Goal: Check status

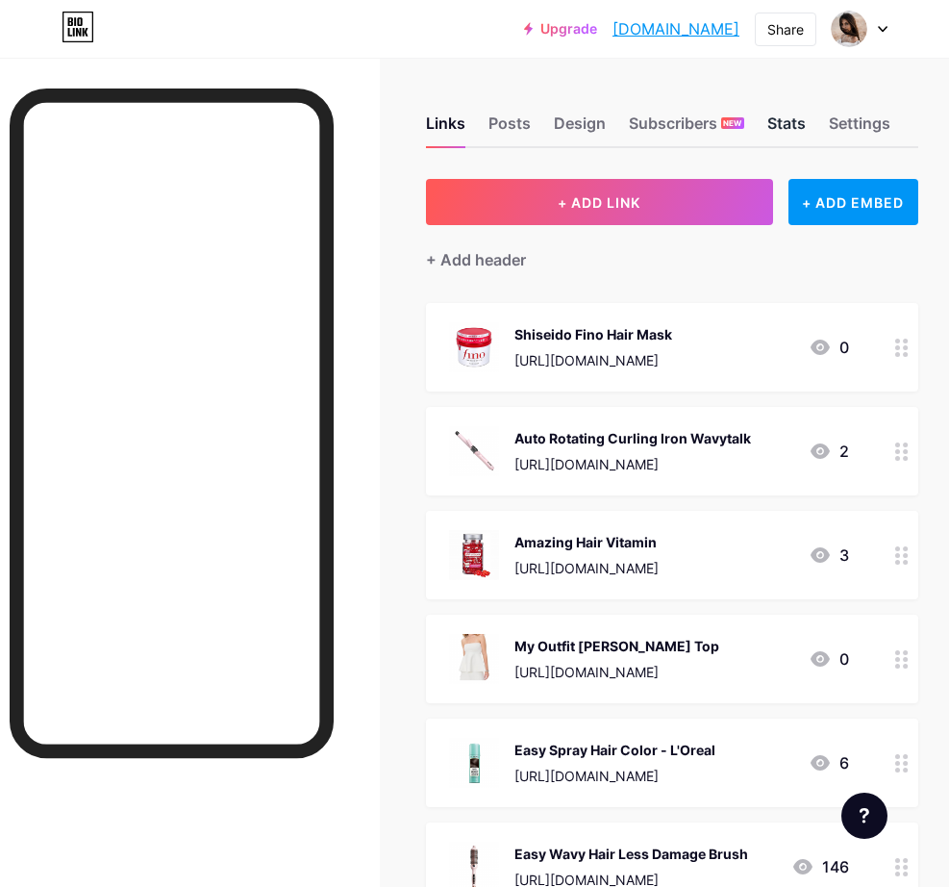
click at [799, 115] on div "Stats" at bounding box center [786, 129] width 38 height 35
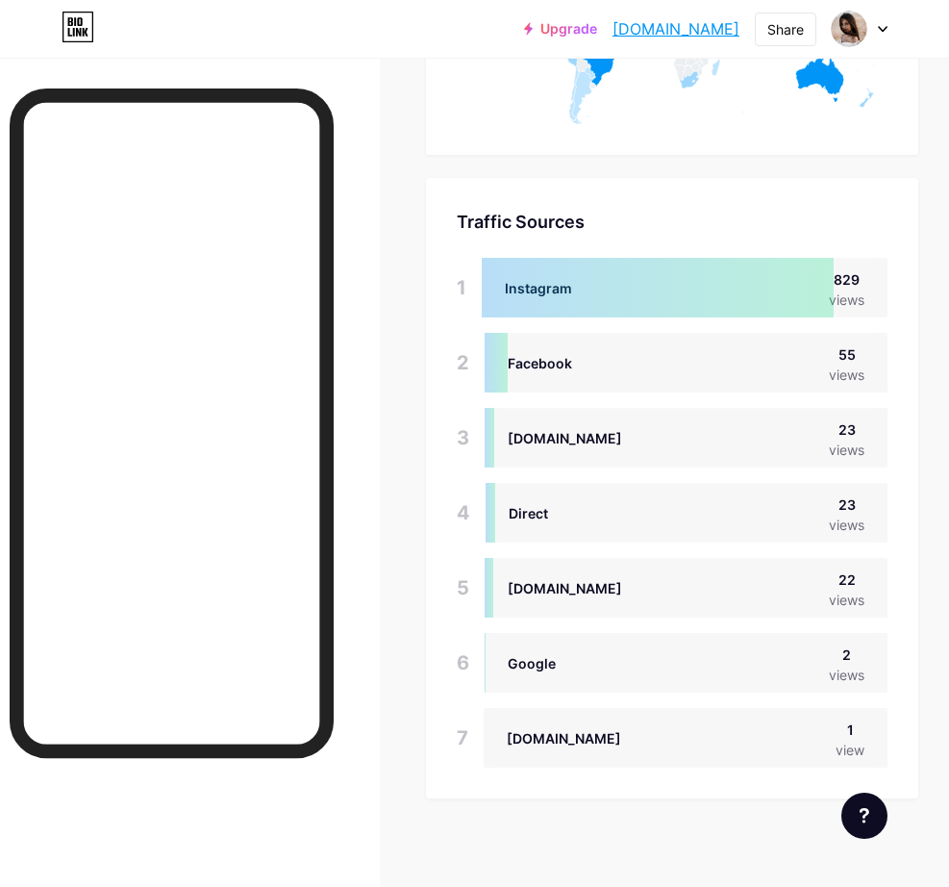
scroll to position [4087, 0]
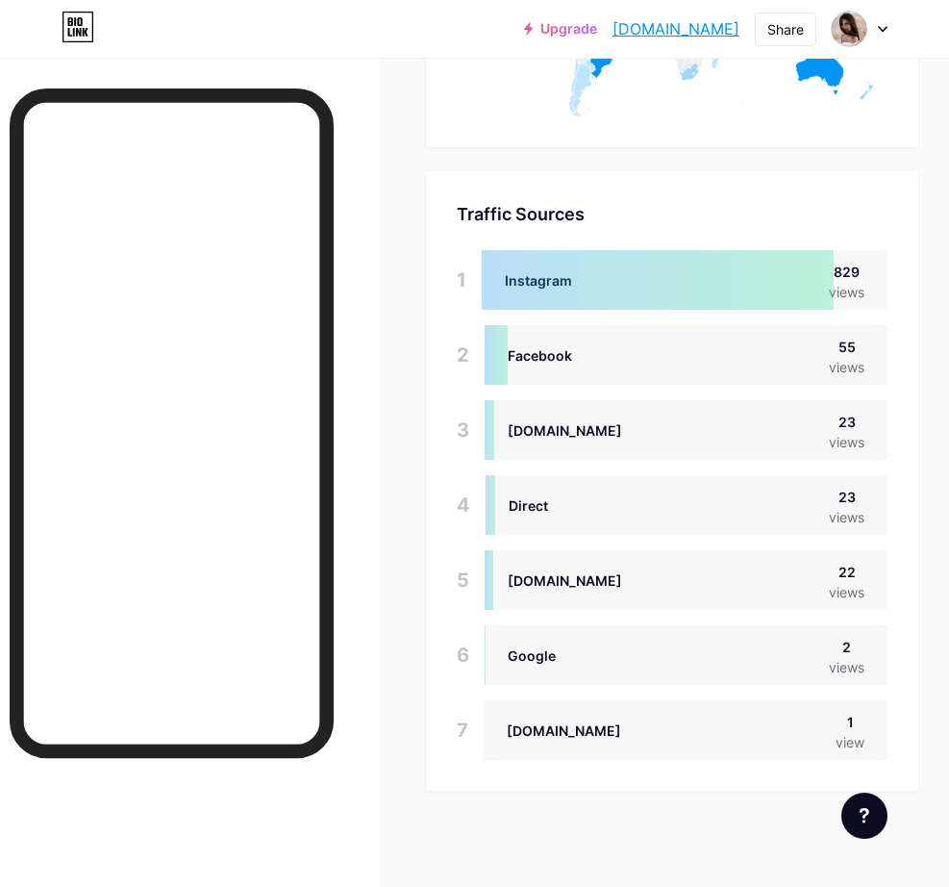
click at [500, 189] on div "Traffic Sources Traffic Sources 1 Instagram 829 views 2 Facebook 55 views 3 [DO…" at bounding box center [672, 480] width 492 height 620
click at [520, 340] on div "Facebook" at bounding box center [540, 355] width 64 height 37
